Goal: Check status: Check status

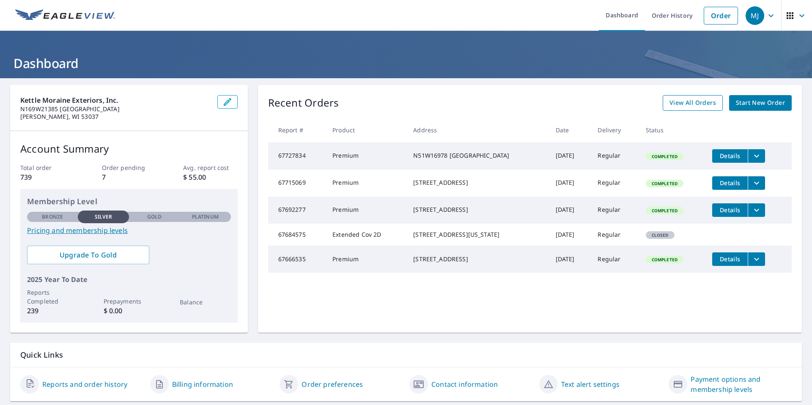
click at [705, 106] on span "View All Orders" at bounding box center [692, 103] width 46 height 11
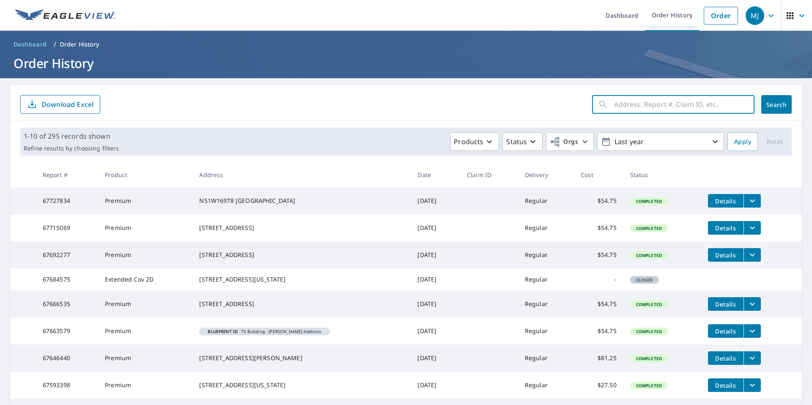
click at [614, 109] on input "text" at bounding box center [684, 105] width 140 height 24
type input "4593"
click button "Search" at bounding box center [776, 104] width 30 height 19
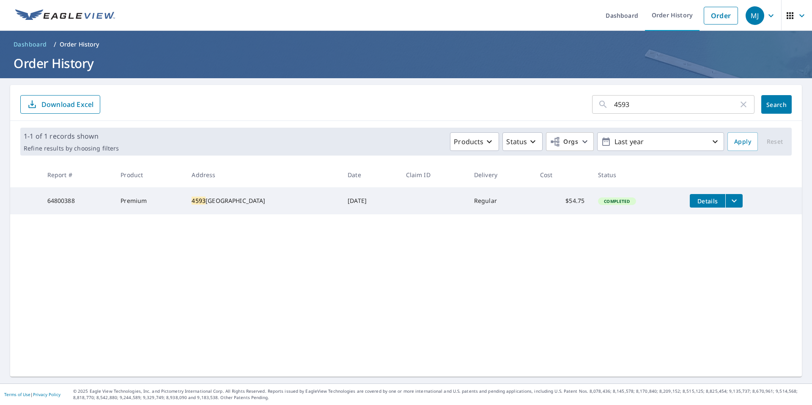
click at [729, 200] on icon "filesDropdownBtn-64800388" at bounding box center [734, 201] width 10 height 10
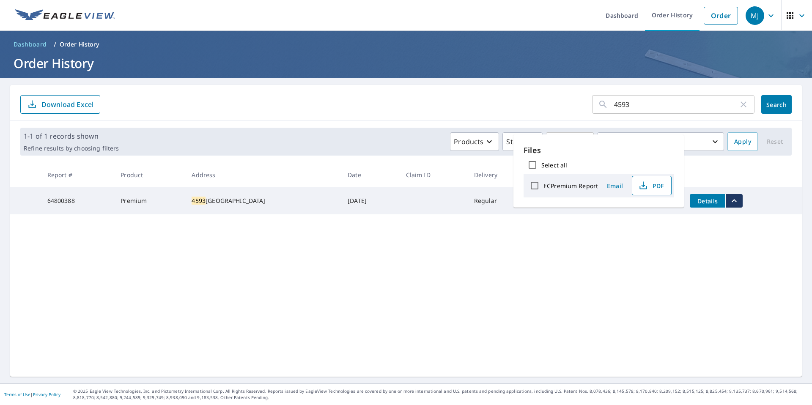
click at [647, 183] on span "PDF" at bounding box center [650, 185] width 27 height 10
